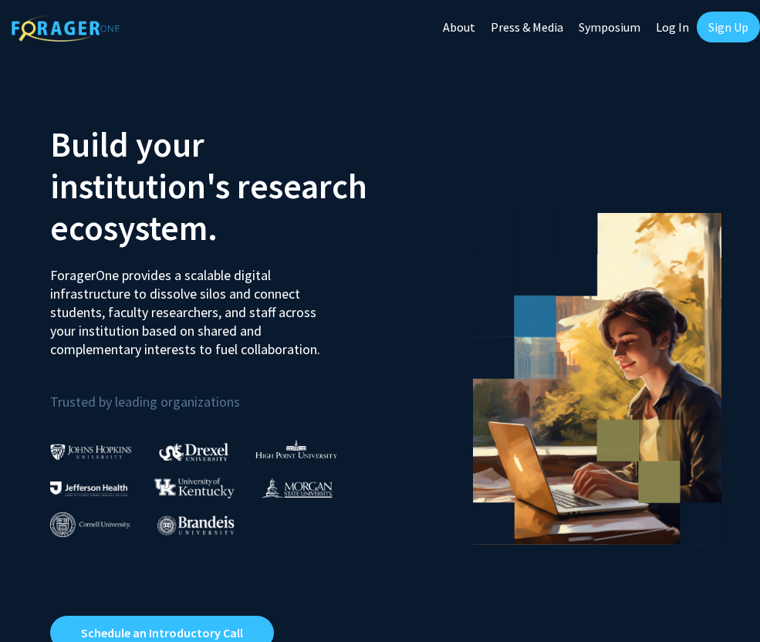
click at [667, 22] on link "Log In" at bounding box center [672, 27] width 49 height 54
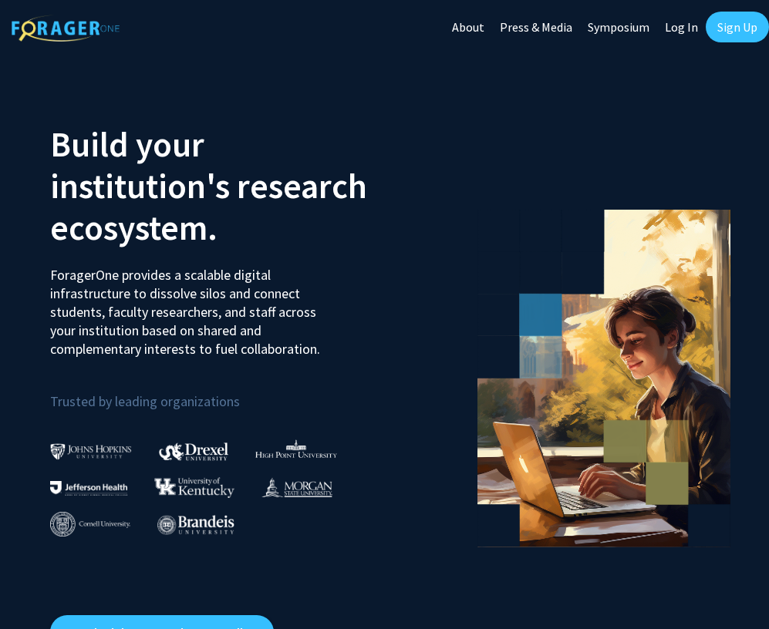
select select
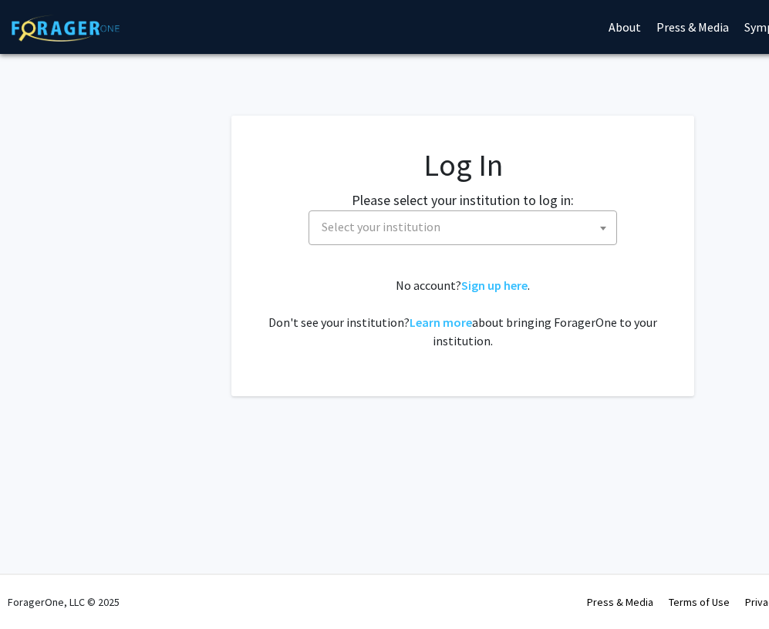
click at [451, 242] on span "Select your institution" at bounding box center [463, 228] width 309 height 35
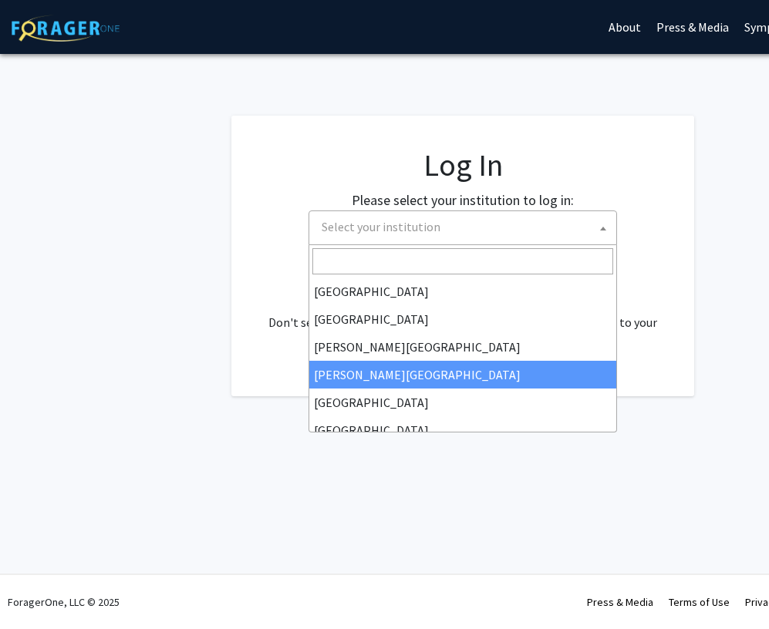
scroll to position [15, 0]
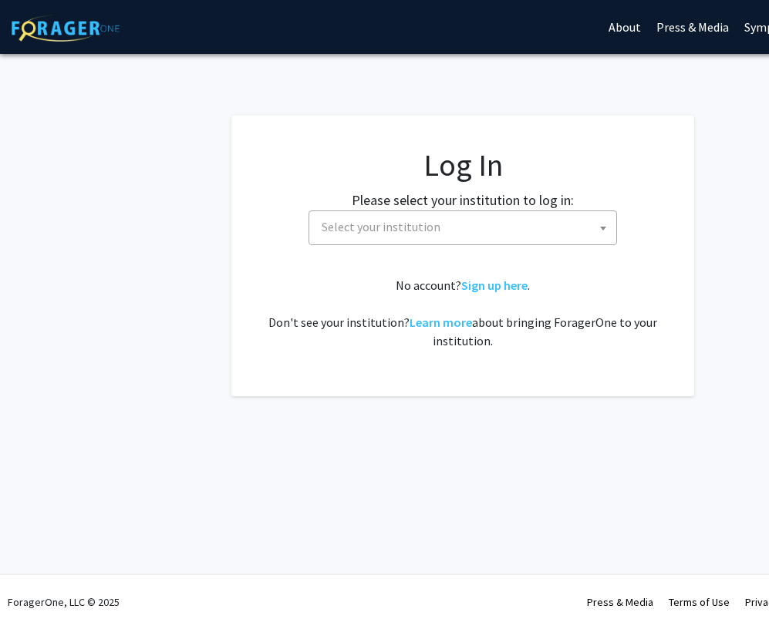
click at [281, 253] on fg-card-body "Log In Please select your institution to log in: [GEOGRAPHIC_DATA] [GEOGRAPHIC_…" at bounding box center [462, 256] width 401 height 219
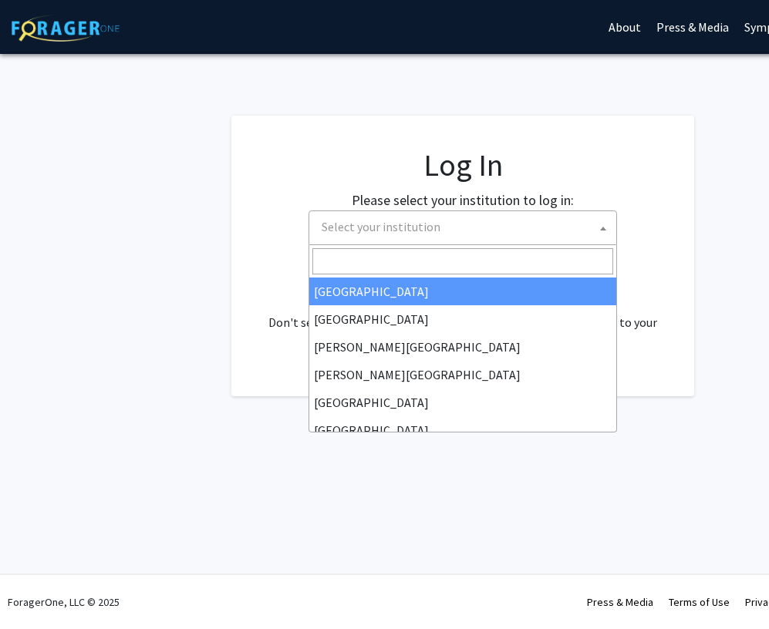
click at [460, 228] on span "Select your institution" at bounding box center [465, 227] width 301 height 32
type input "un"
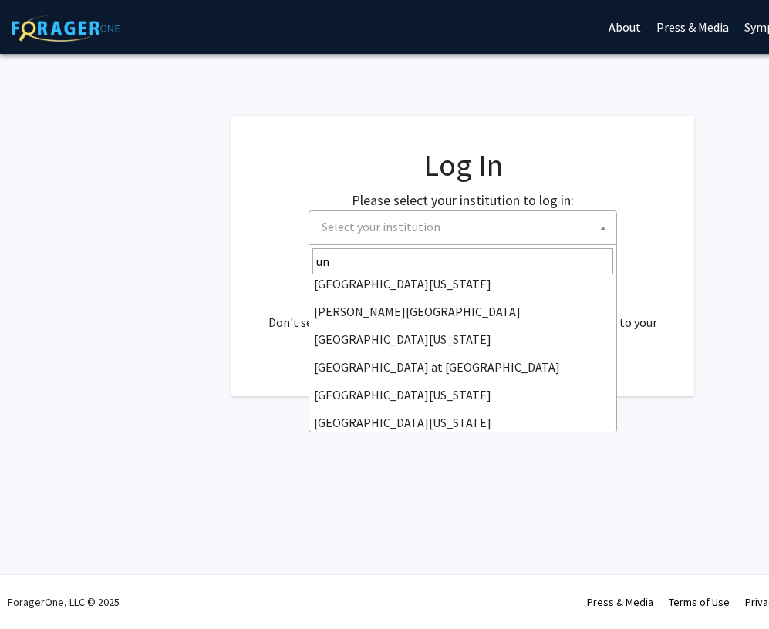
scroll to position [420, 0]
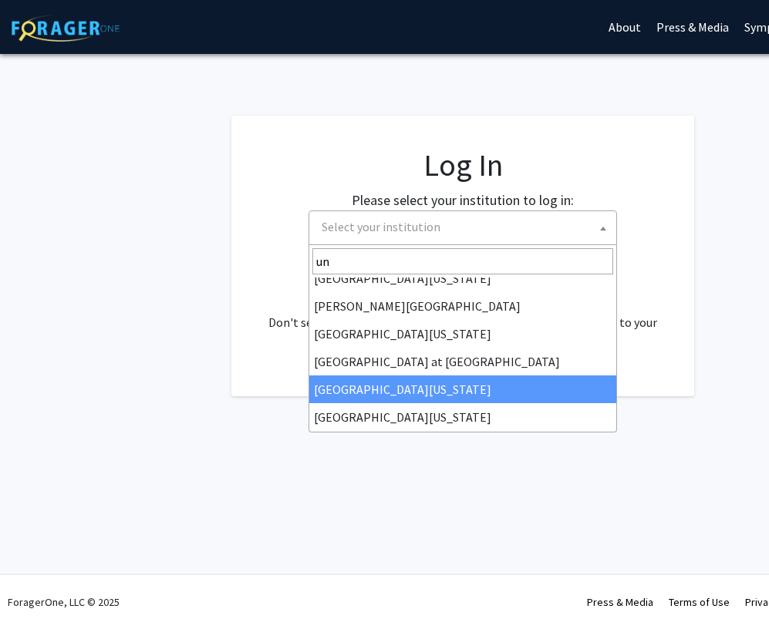
select select "13"
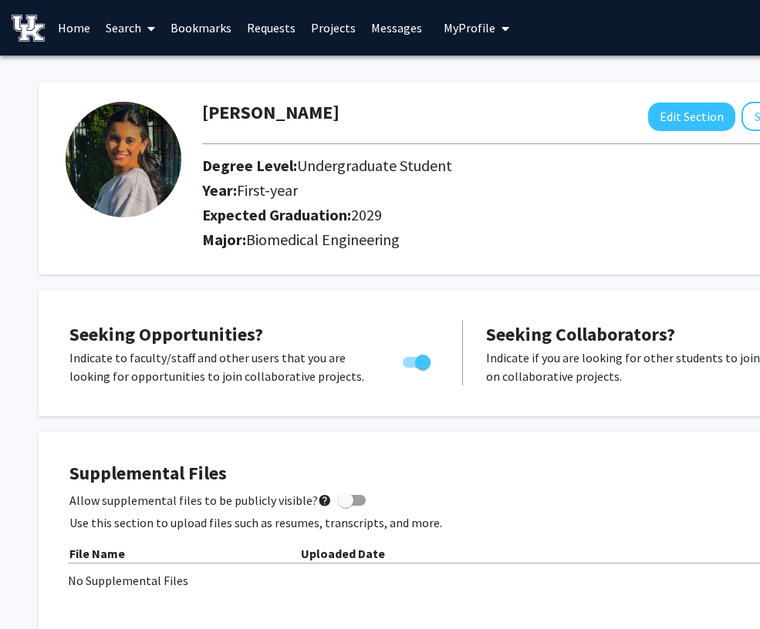
click at [265, 29] on link "Requests" at bounding box center [271, 28] width 64 height 54
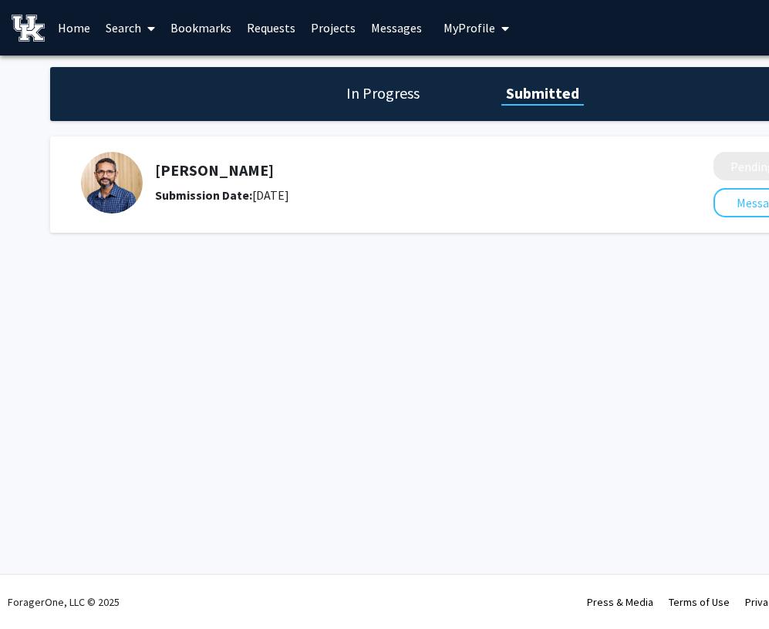
click at [201, 28] on link "Bookmarks" at bounding box center [201, 28] width 76 height 54
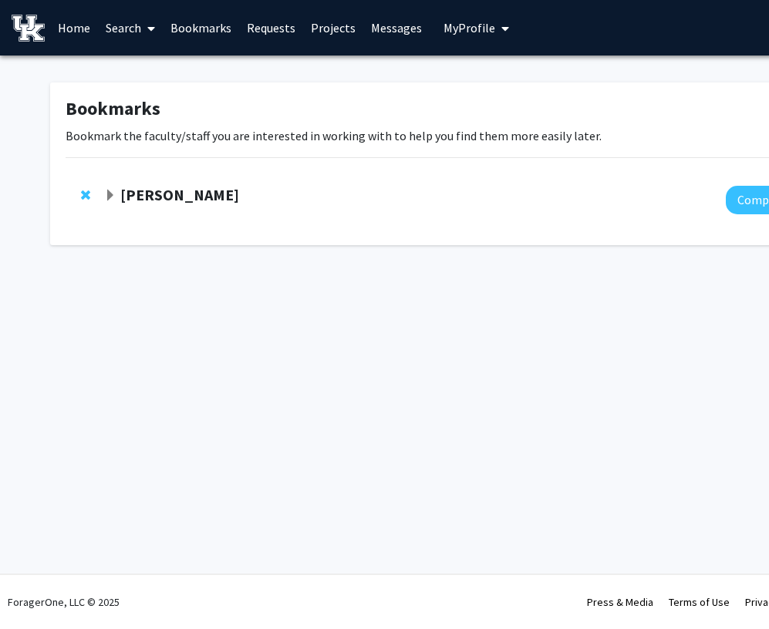
click at [142, 29] on span at bounding box center [148, 29] width 14 height 54
click at [125, 25] on link "Search" at bounding box center [130, 28] width 65 height 54
click at [157, 64] on span "Faculty/Staff" at bounding box center [154, 71] width 113 height 31
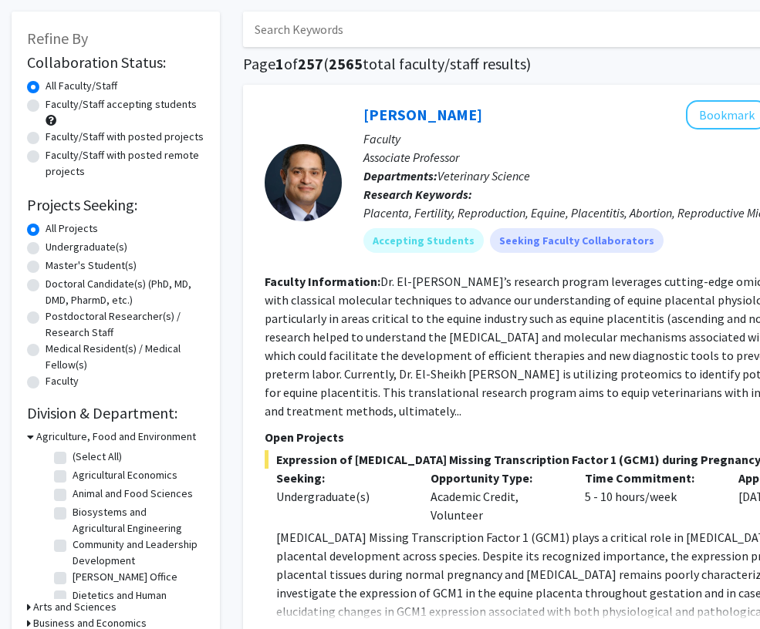
scroll to position [86, 0]
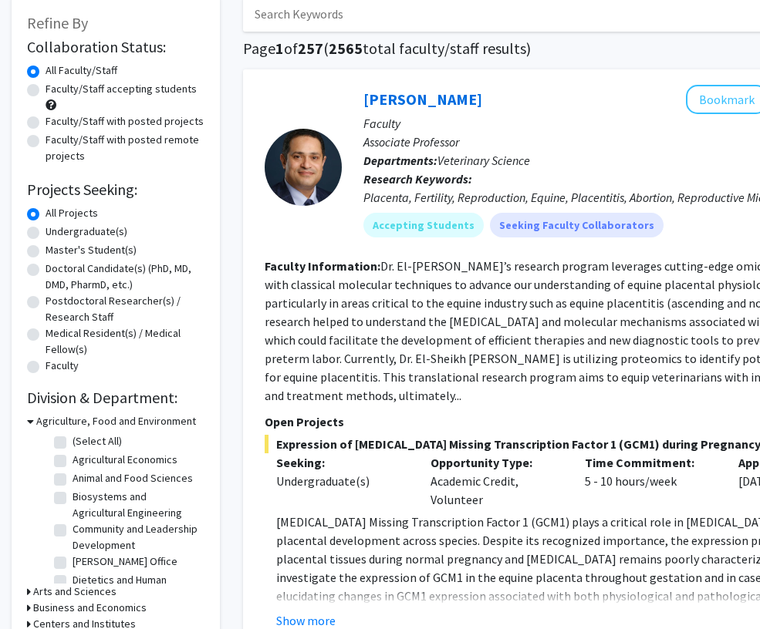
click at [106, 226] on label "Undergraduate(s)" at bounding box center [87, 232] width 82 height 16
click at [56, 226] on input "Undergraduate(s)" at bounding box center [51, 229] width 10 height 10
radio input "true"
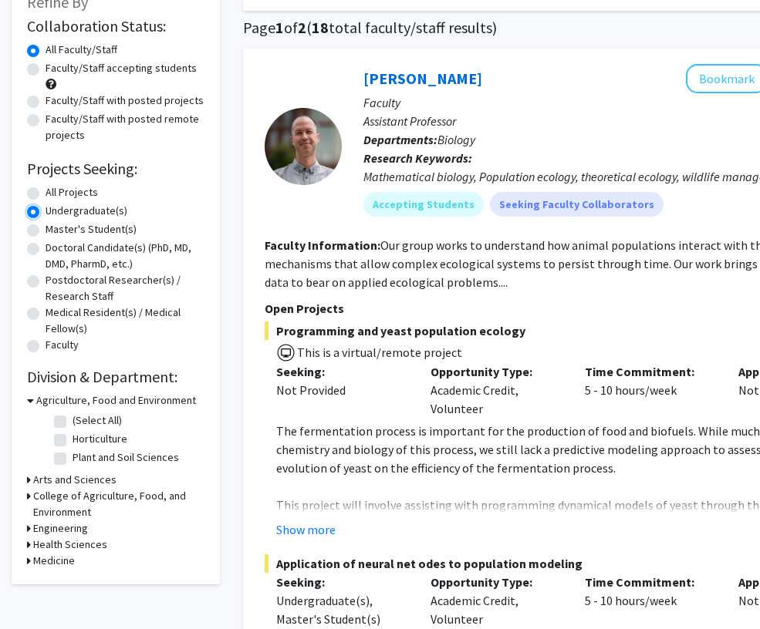
scroll to position [92, 0]
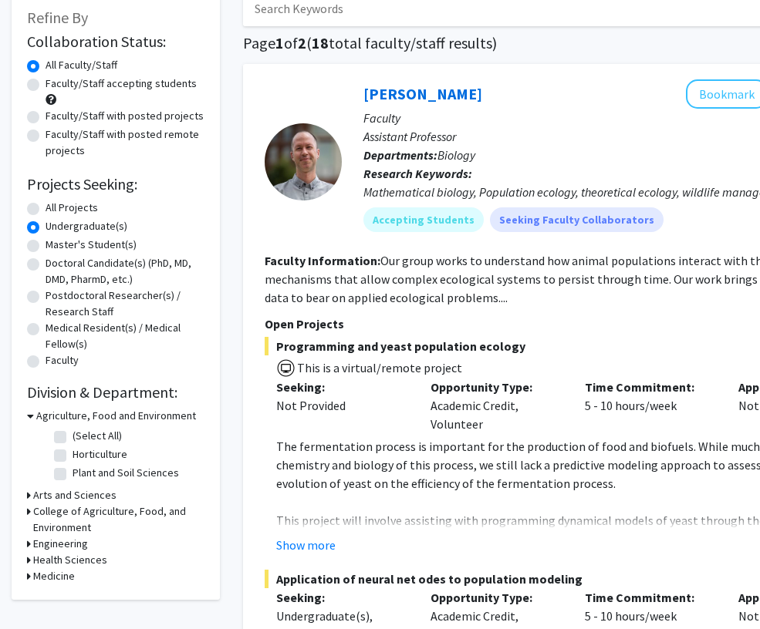
click at [125, 84] on label "Faculty/Staff accepting students" at bounding box center [121, 84] width 151 height 16
click at [56, 84] on input "Faculty/Staff accepting students" at bounding box center [51, 81] width 10 height 10
radio input "true"
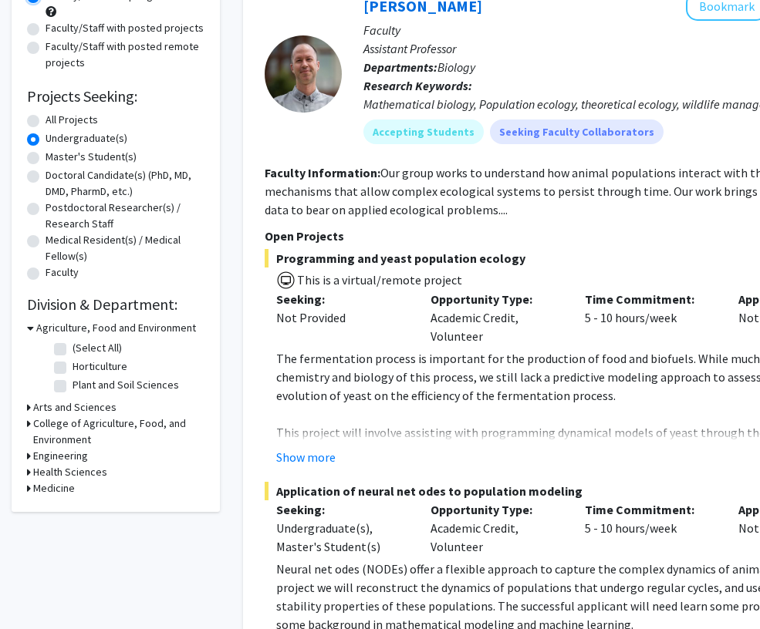
scroll to position [190, 0]
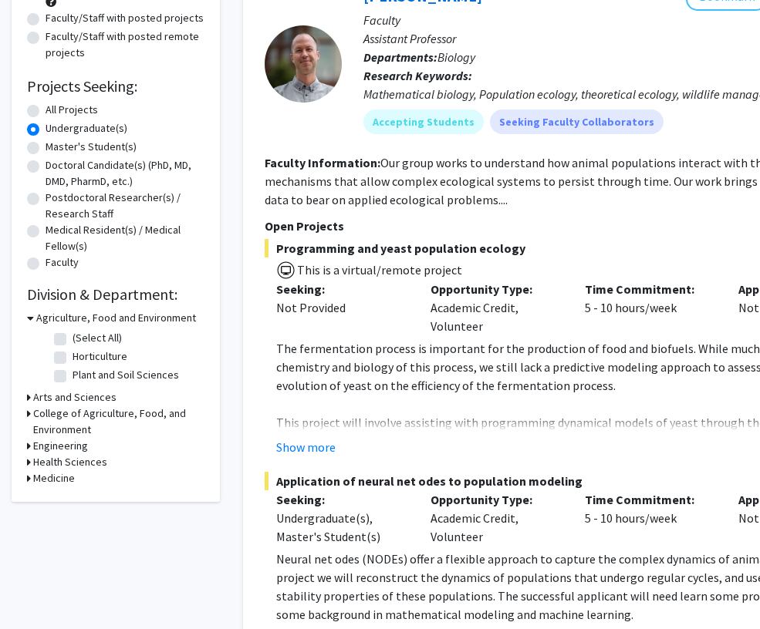
click at [59, 483] on h3 "Medicine" at bounding box center [54, 478] width 42 height 16
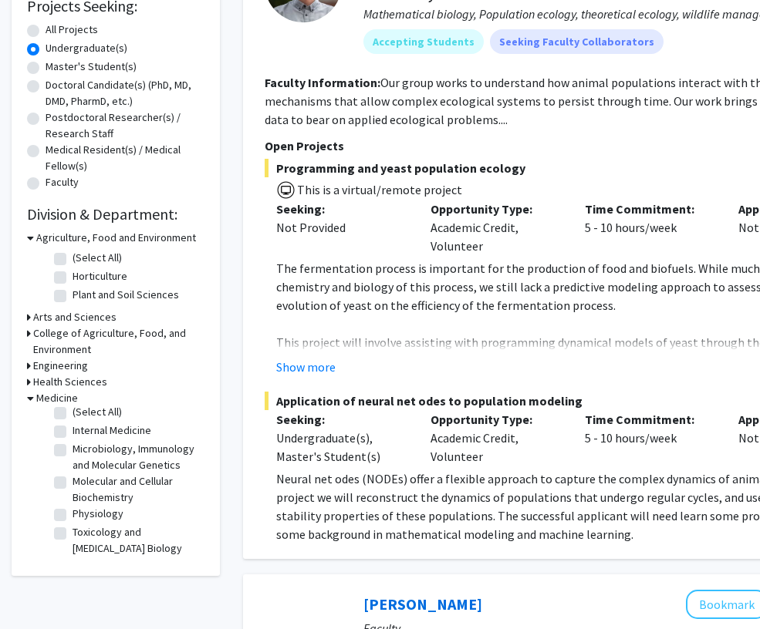
scroll to position [273, 0]
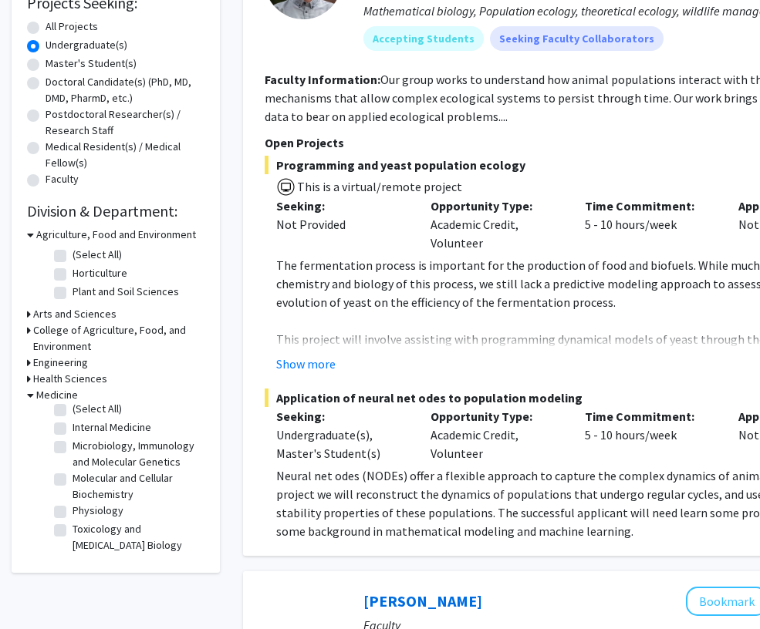
click at [72, 408] on label "(Select All)" at bounding box center [96, 409] width 49 height 16
click at [72, 408] on input "(Select All)" at bounding box center [77, 406] width 10 height 10
checkbox input "true"
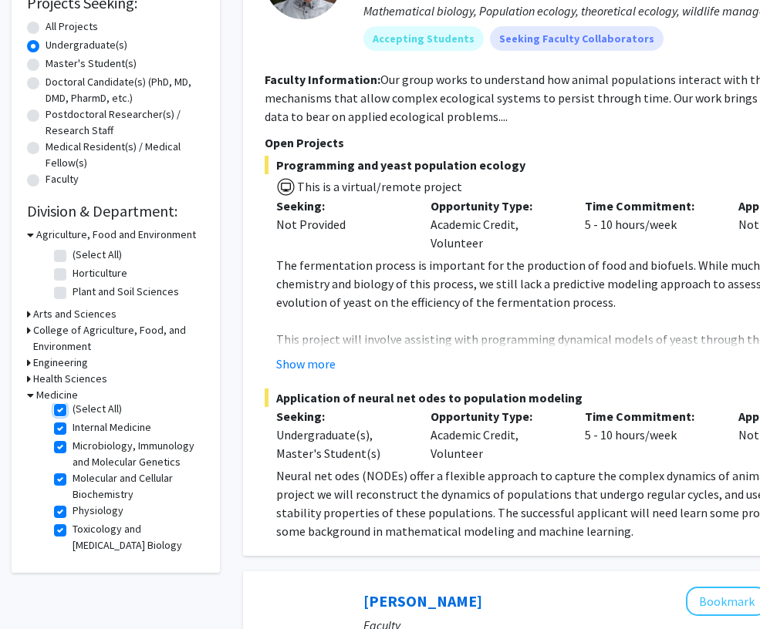
checkbox input "true"
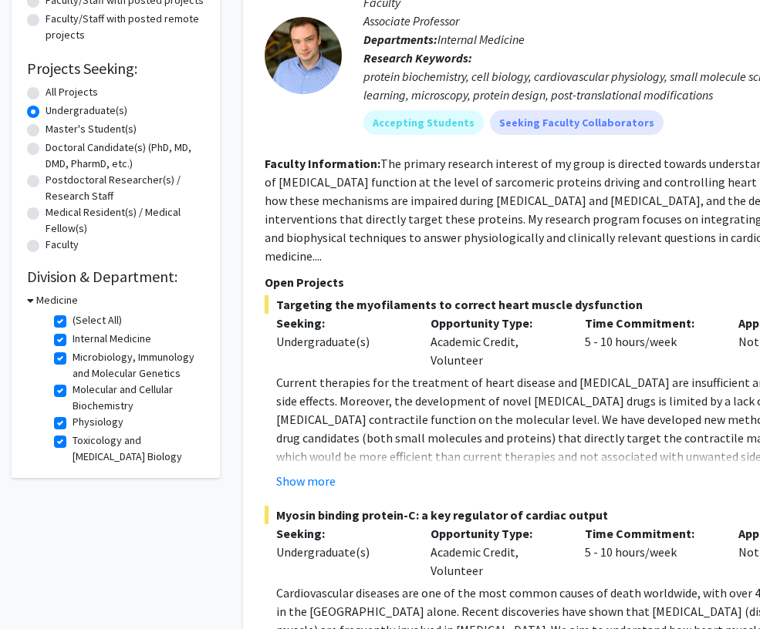
click at [29, 300] on icon at bounding box center [30, 300] width 7 height 16
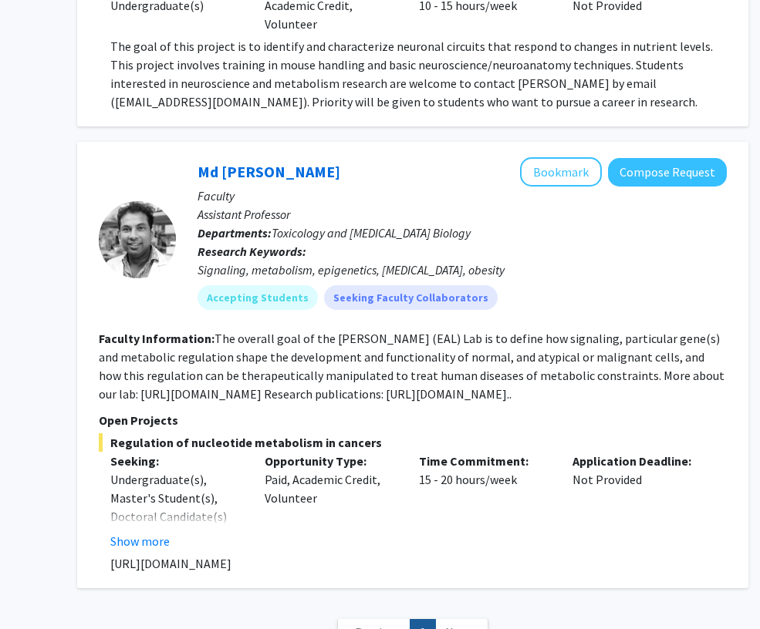
scroll to position [3602, 166]
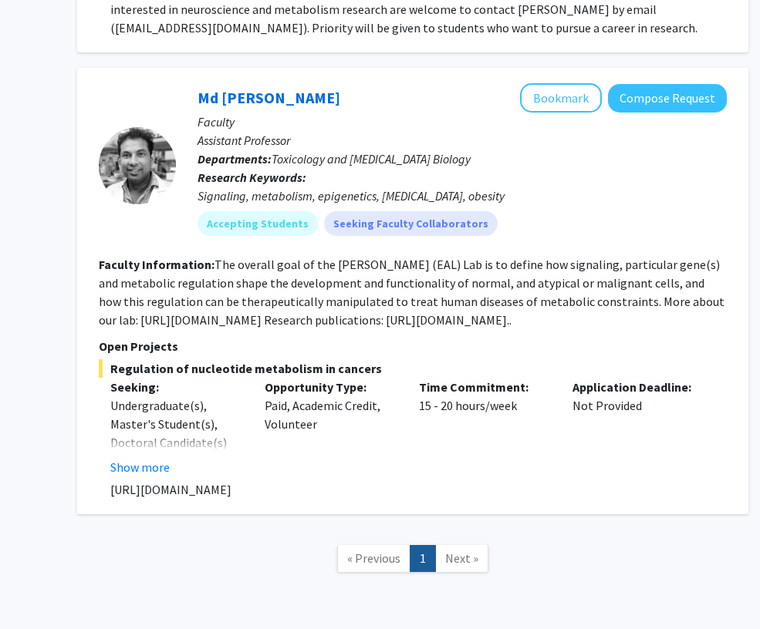
click at [458, 551] on span "Next »" at bounding box center [461, 558] width 33 height 15
click at [463, 551] on span "Next »" at bounding box center [461, 558] width 33 height 15
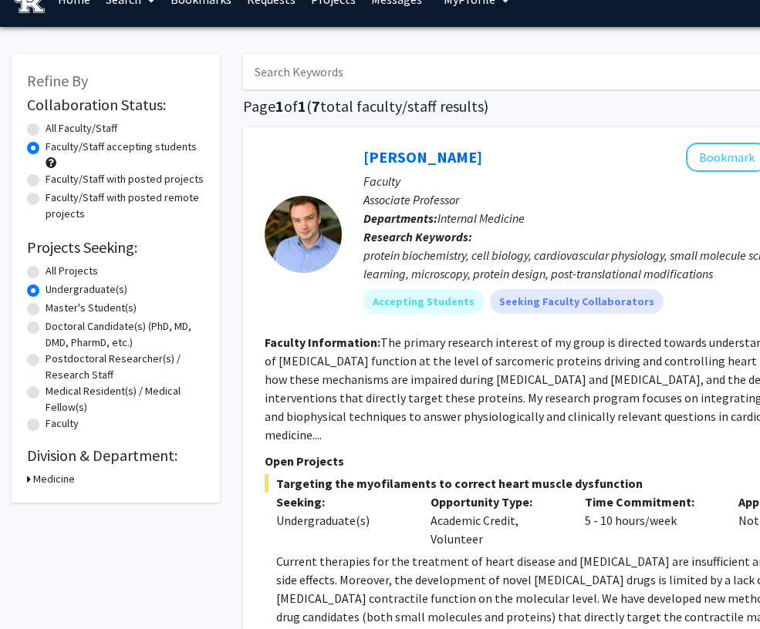
scroll to position [31, 0]
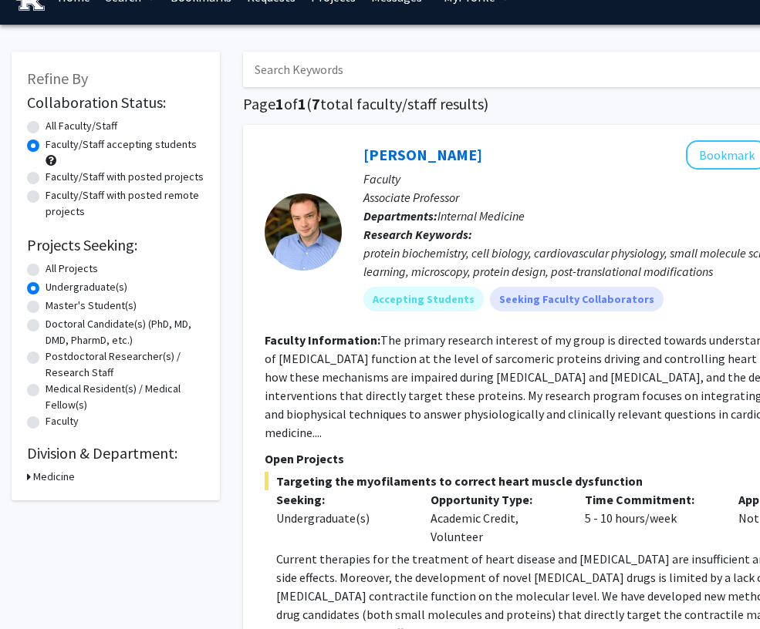
click at [42, 484] on div "Refine By Collaboration Status: Collaboration Status All Faculty/Staff Collabor…" at bounding box center [116, 276] width 208 height 449
click at [36, 471] on h3 "Medicine" at bounding box center [54, 477] width 42 height 16
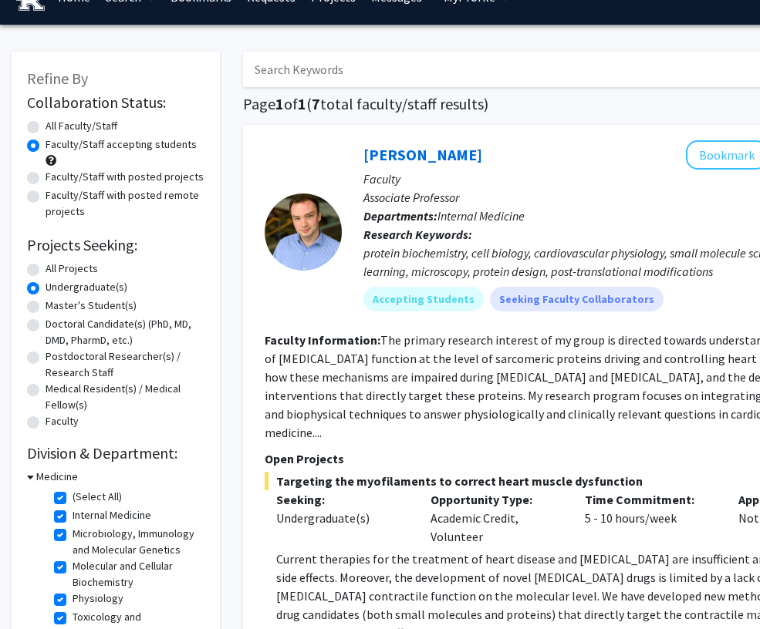
click at [50, 494] on fg-checkbox-list "(Select All) (Select All) Internal Medicine Internal Medicine Microbiology, Imm…" at bounding box center [127, 565] width 154 height 160
click at [72, 495] on label "(Select All)" at bounding box center [96, 497] width 49 height 16
click at [72, 495] on input "(Select All)" at bounding box center [77, 494] width 10 height 10
checkbox input "false"
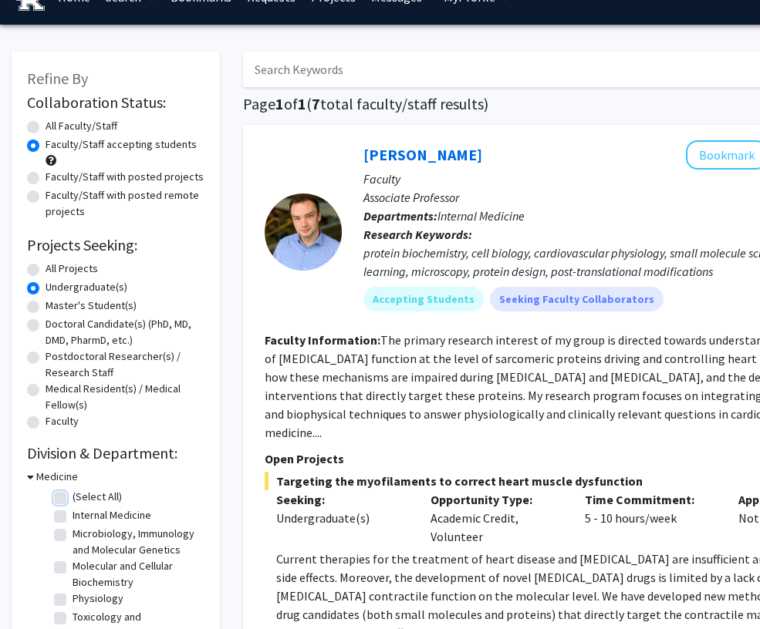
checkbox input "false"
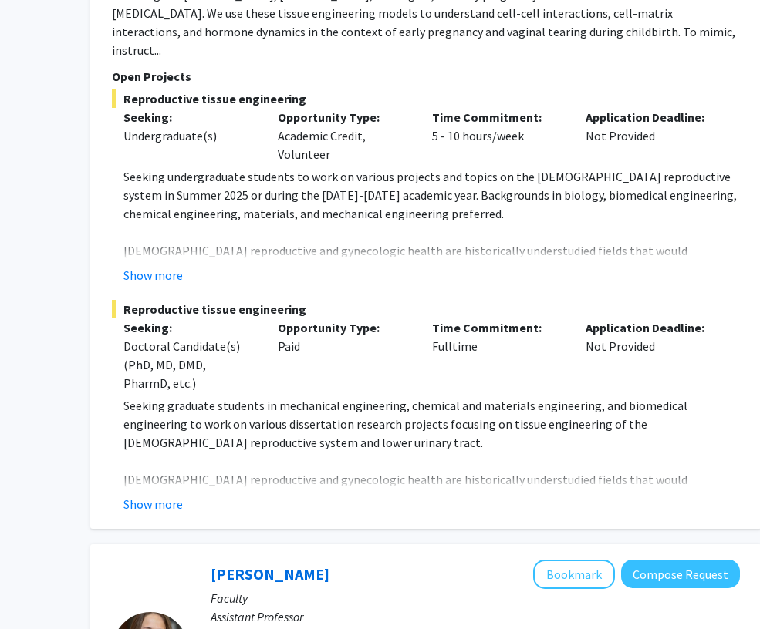
scroll to position [8014, 153]
